Goal: Task Accomplishment & Management: Use online tool/utility

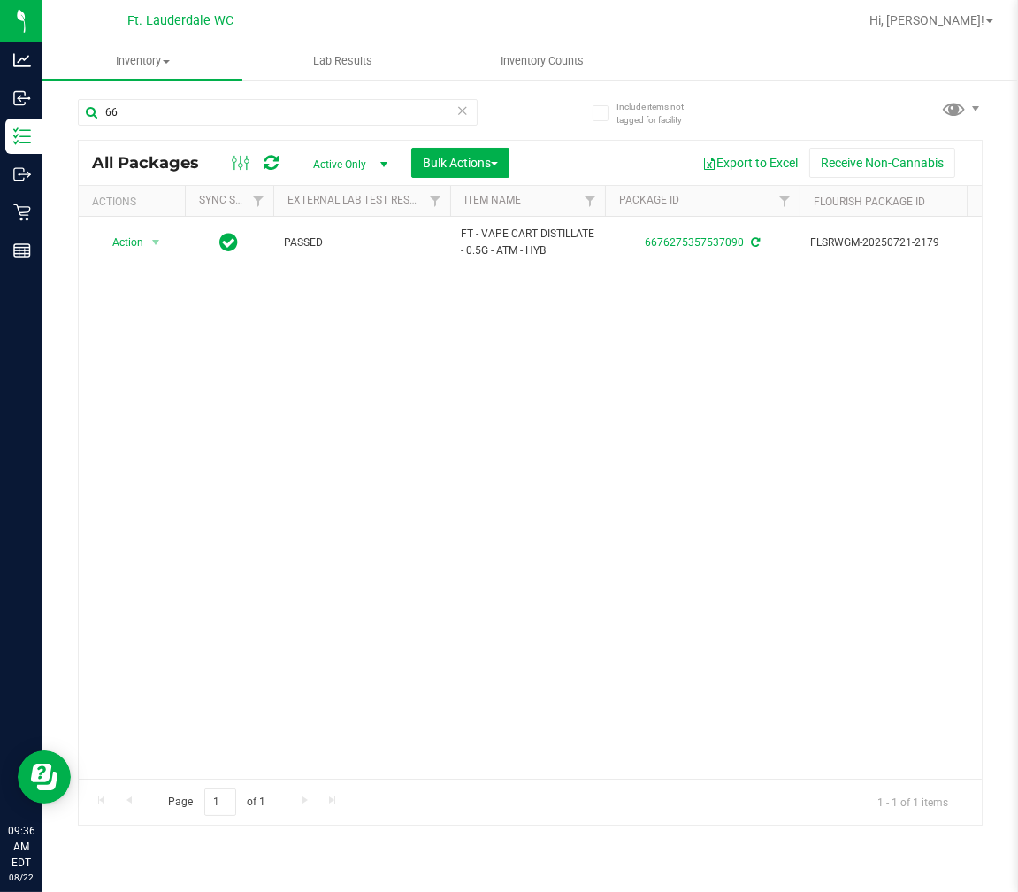
type input "6"
type input "GG4"
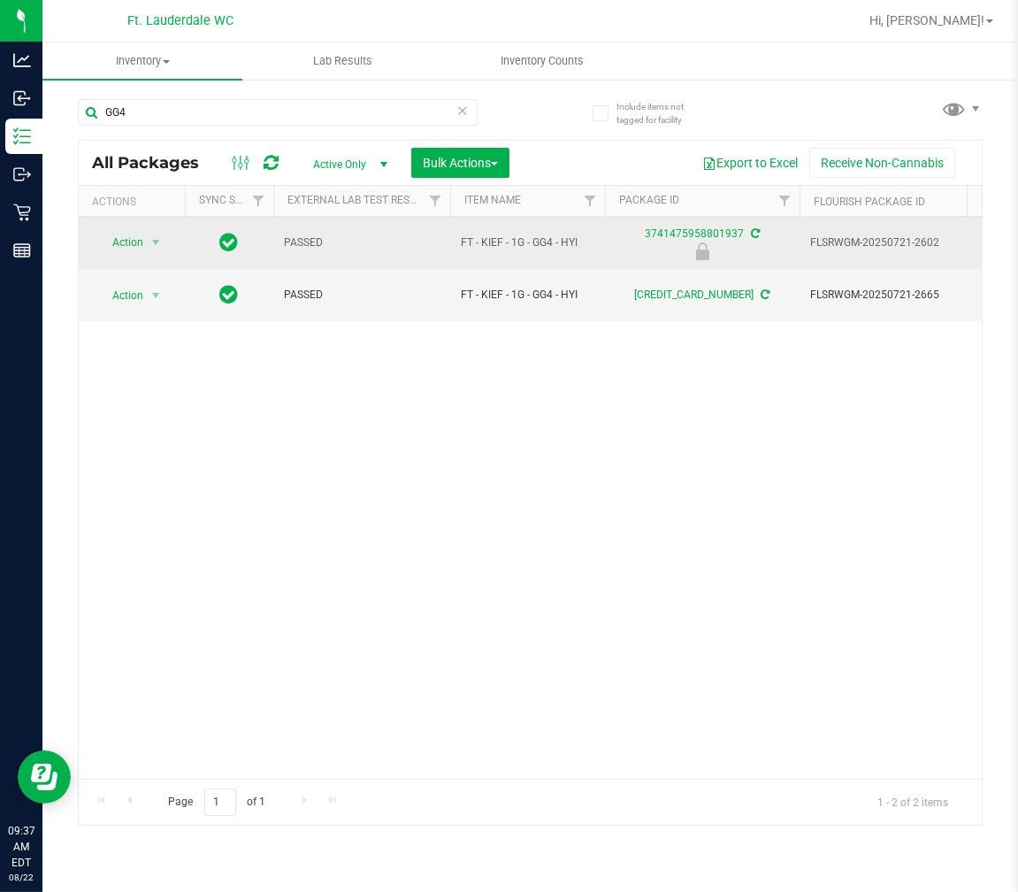
click at [121, 248] on span "Action" at bounding box center [120, 242] width 48 height 25
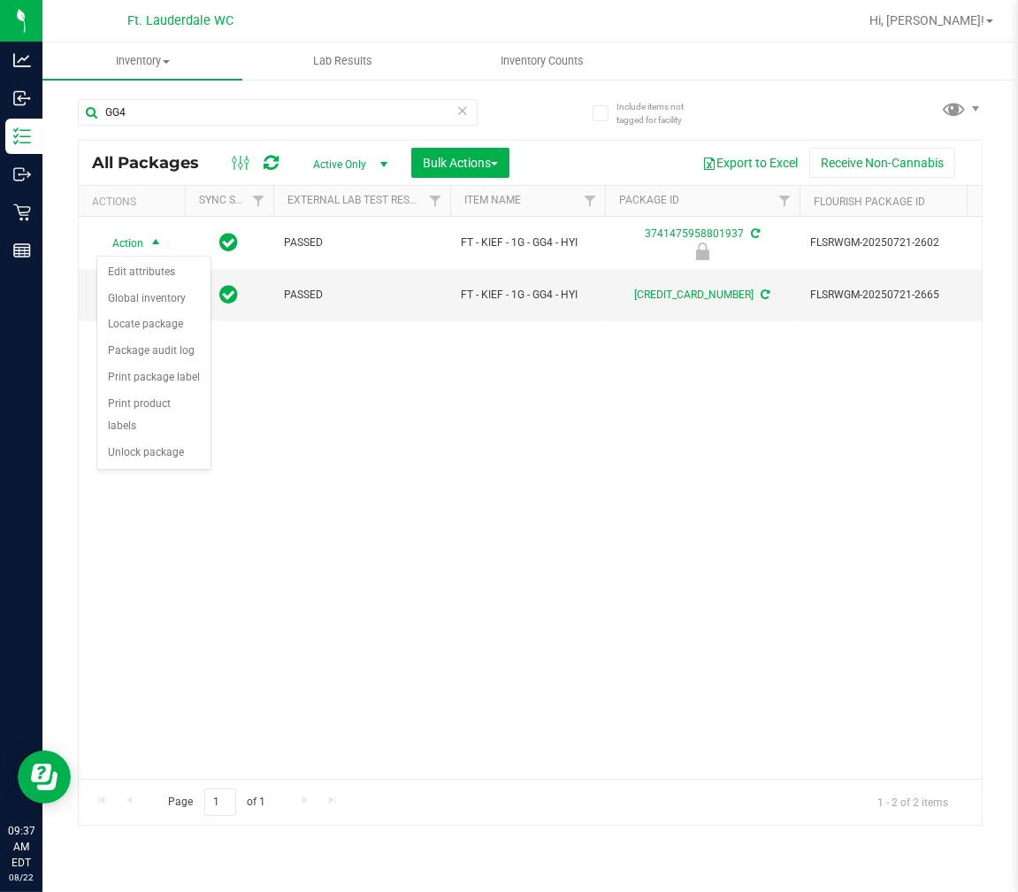
click at [623, 529] on div "Action Action Edit attributes Global inventory Locate package Package audit log…" at bounding box center [530, 498] width 903 height 562
click at [615, 507] on div "Action Action Edit attributes Global inventory Locate package Package audit log…" at bounding box center [530, 498] width 903 height 562
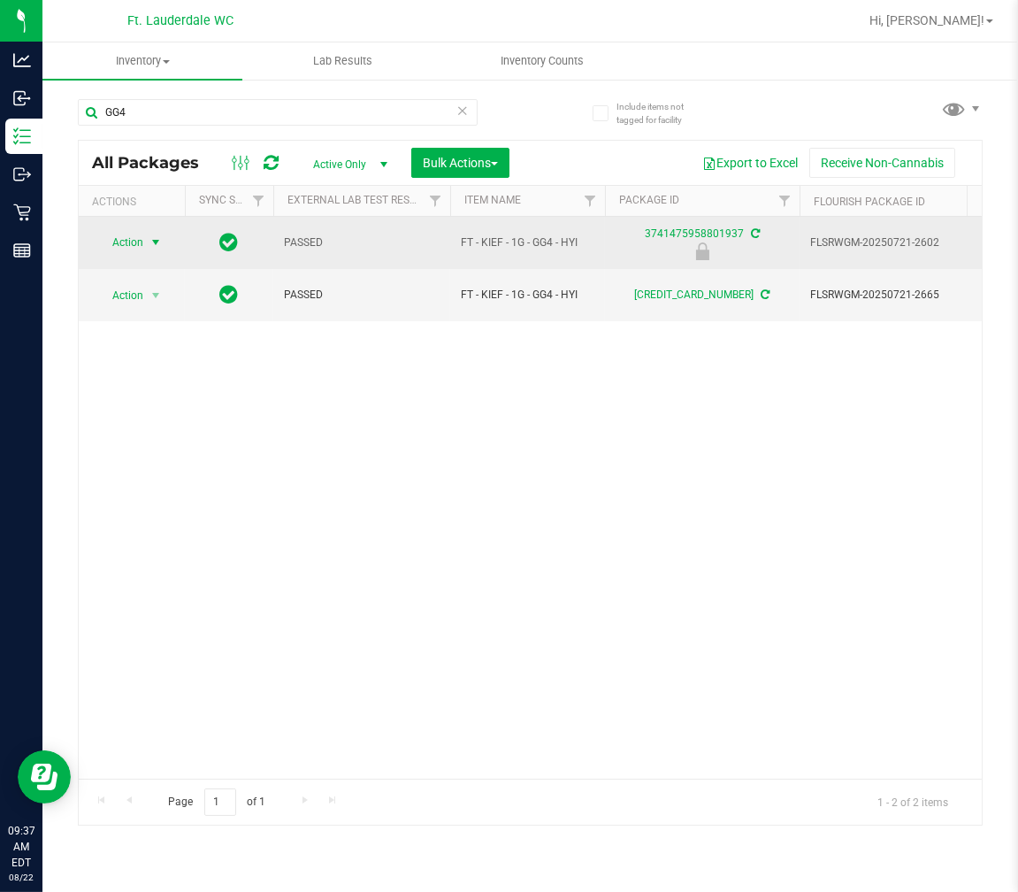
click at [149, 242] on span "select" at bounding box center [156, 242] width 14 height 14
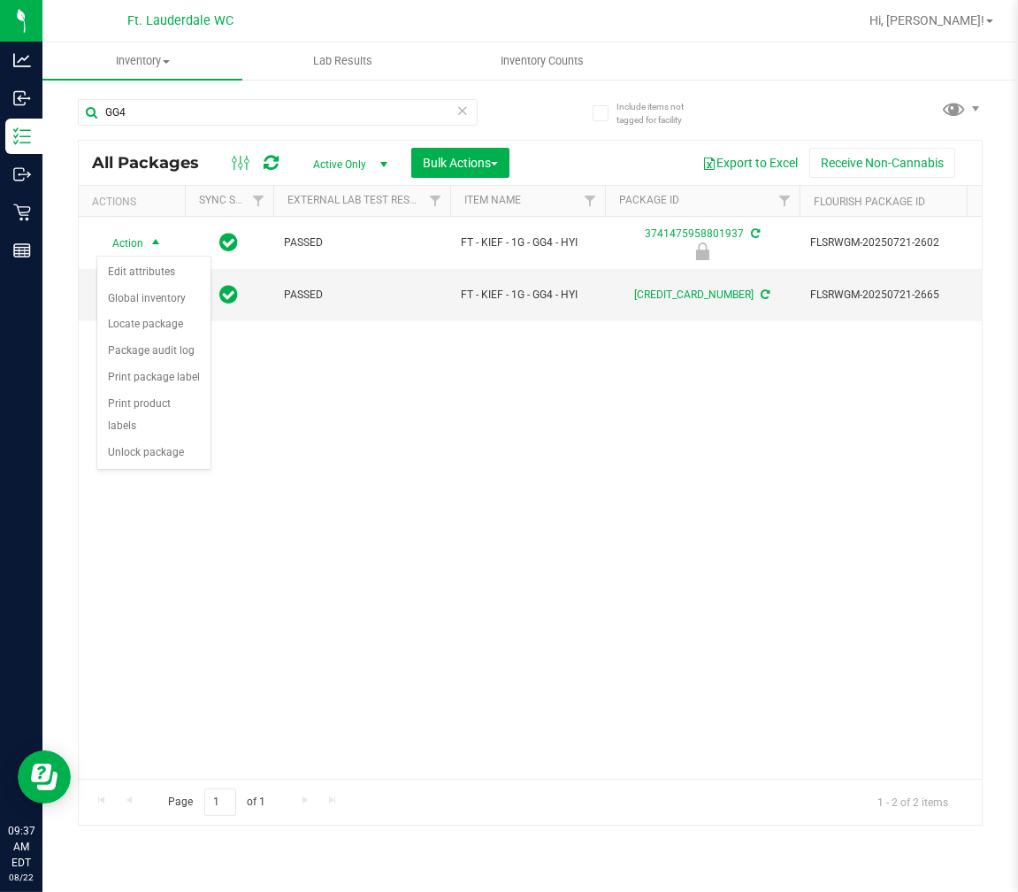
click at [148, 469] on div "Action Edit attributes Global inventory Locate package Package audit log Print …" at bounding box center [153, 363] width 115 height 215
click at [146, 453] on li "Unlock package" at bounding box center [153, 453] width 113 height 27
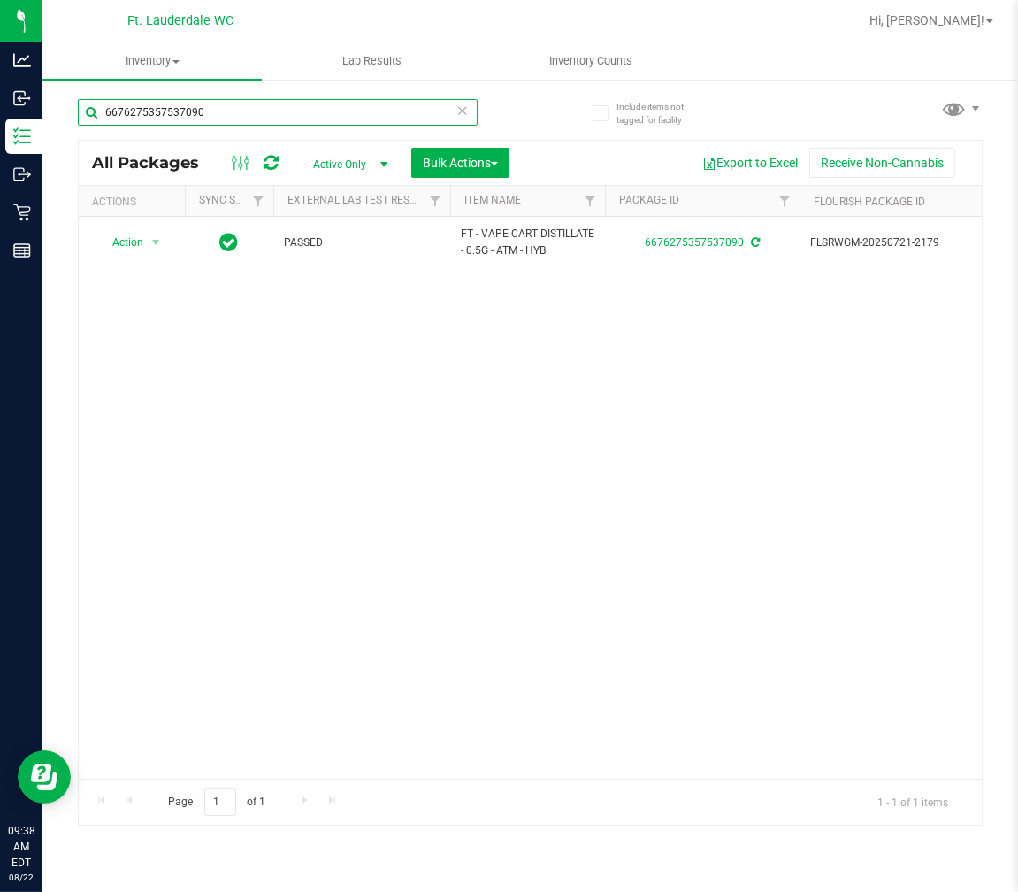
click at [314, 125] on input "6676275357537090" at bounding box center [278, 112] width 400 height 27
type input "GG4"
